Goal: Check status: Check status

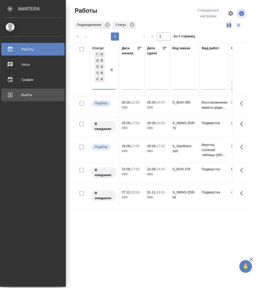
click at [23, 97] on div "Выйти" at bounding box center [33, 95] width 58 height 8
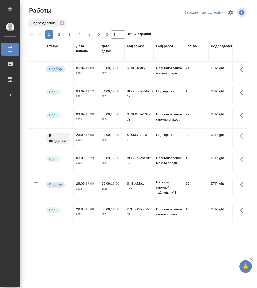
click at [52, 45] on div "Статус" at bounding box center [52, 46] width 11 height 5
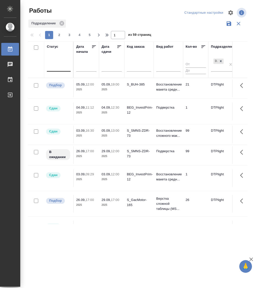
click at [58, 70] on div at bounding box center [59, 67] width 24 height 10
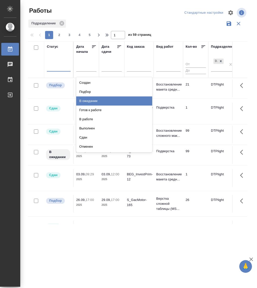
click at [97, 100] on div "В ожидании" at bounding box center [114, 100] width 76 height 9
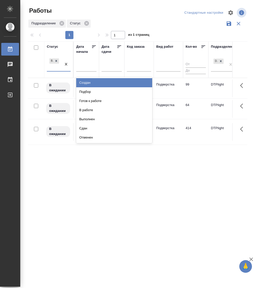
click at [57, 70] on div "В ожидании" at bounding box center [54, 64] width 15 height 14
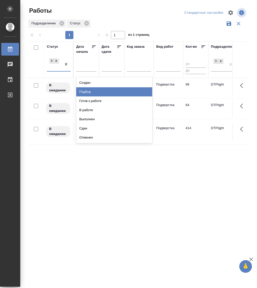
click at [95, 91] on div "Подбор" at bounding box center [114, 91] width 76 height 9
